Goal: Check status: Check status

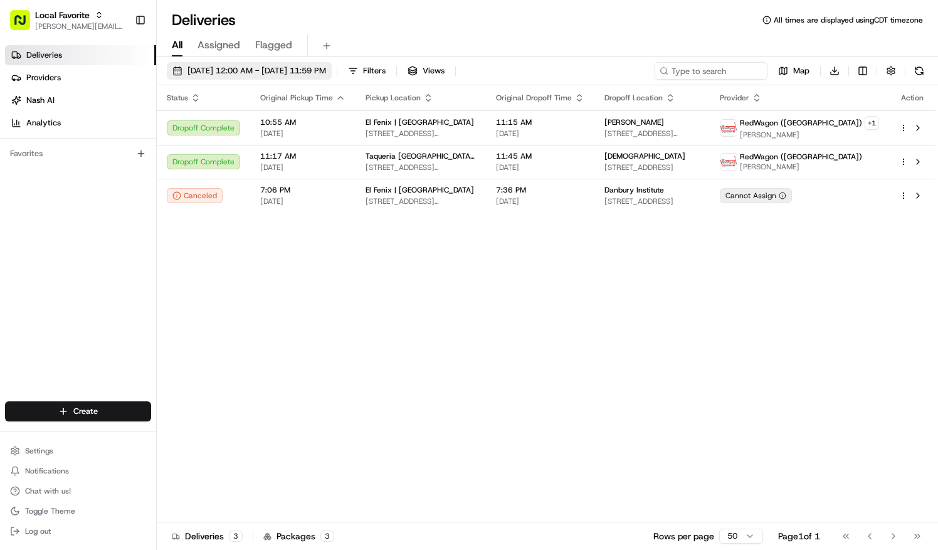
click at [208, 68] on span "06/08/2025 12:00 AM - 06/08/2025 11:59 PM" at bounding box center [257, 70] width 139 height 11
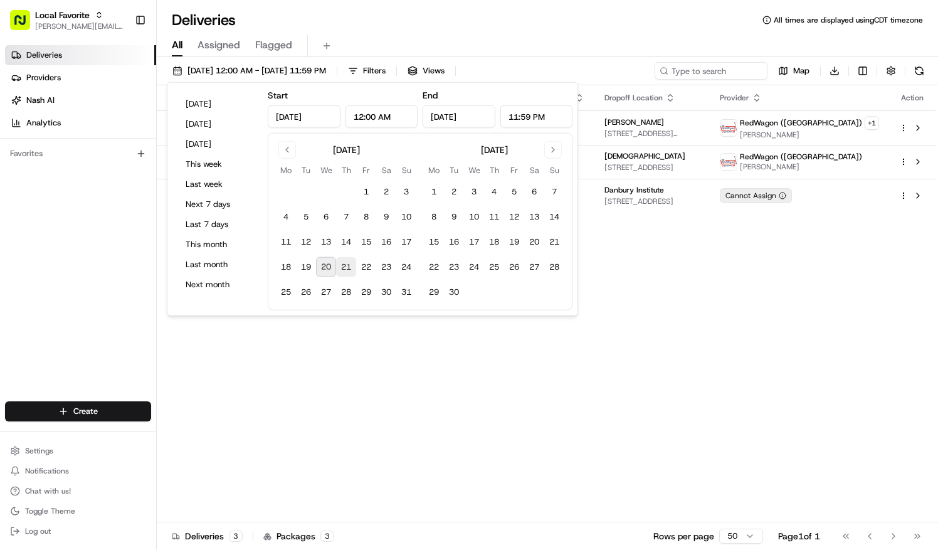
click at [345, 268] on button "21" at bounding box center [346, 267] width 20 height 20
type input "Aug 21, 2025"
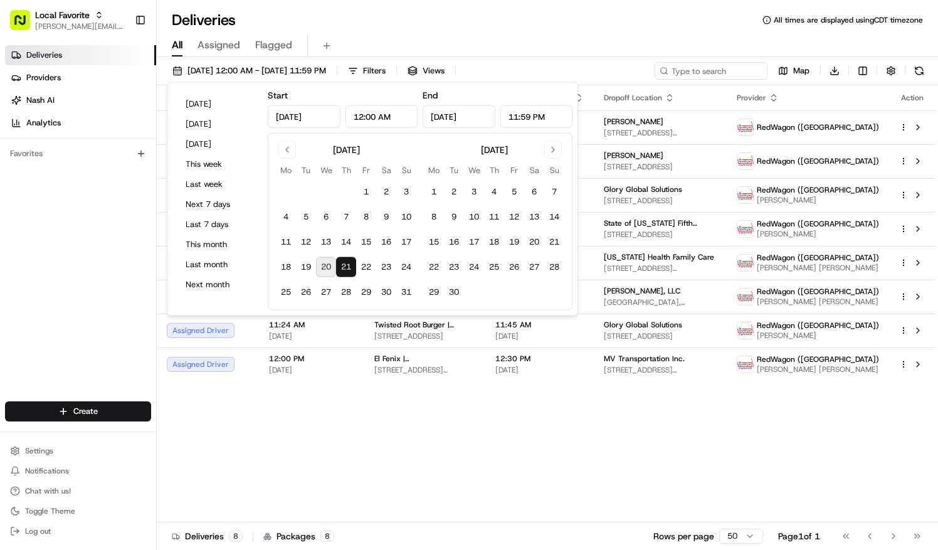
click at [345, 268] on button "21" at bounding box center [346, 267] width 20 height 20
click at [432, 14] on div "Deliveries All times are displayed using CDT timezone" at bounding box center [548, 20] width 782 height 20
